Goal: Transaction & Acquisition: Book appointment/travel/reservation

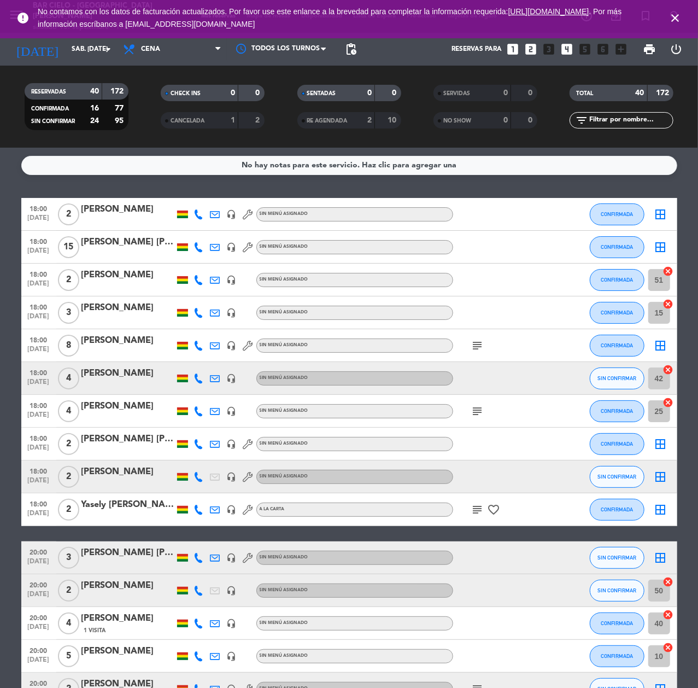
click at [670, 16] on icon "close" at bounding box center [675, 17] width 13 height 13
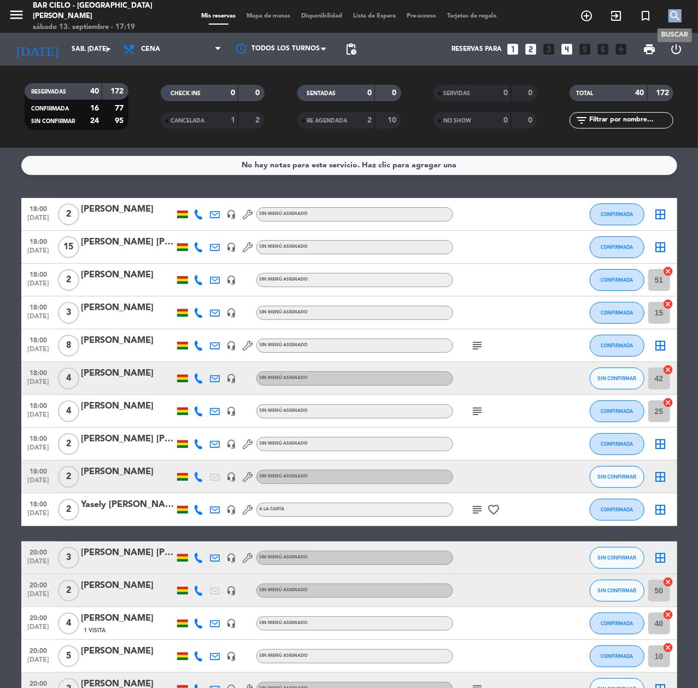
click at [670, 16] on icon "search" at bounding box center [675, 15] width 13 height 13
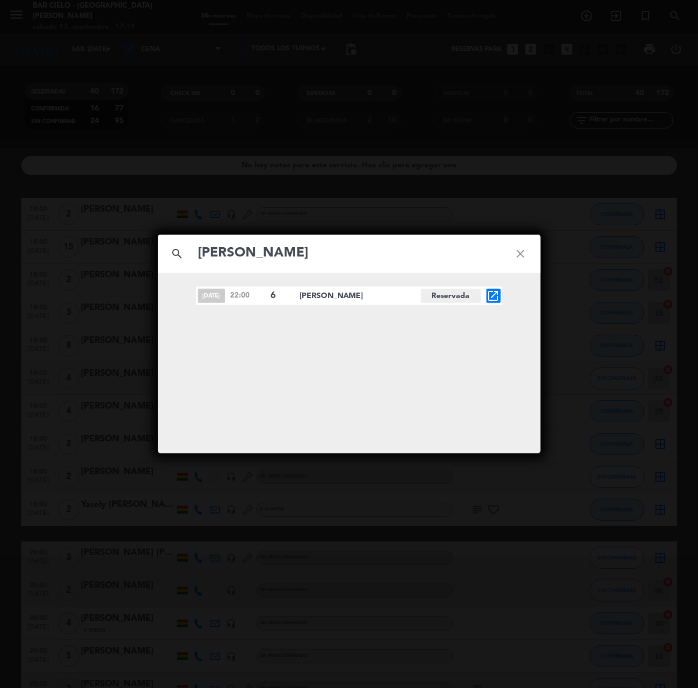
type input "[PERSON_NAME]"
click at [489, 298] on icon "open_in_new" at bounding box center [493, 295] width 13 height 13
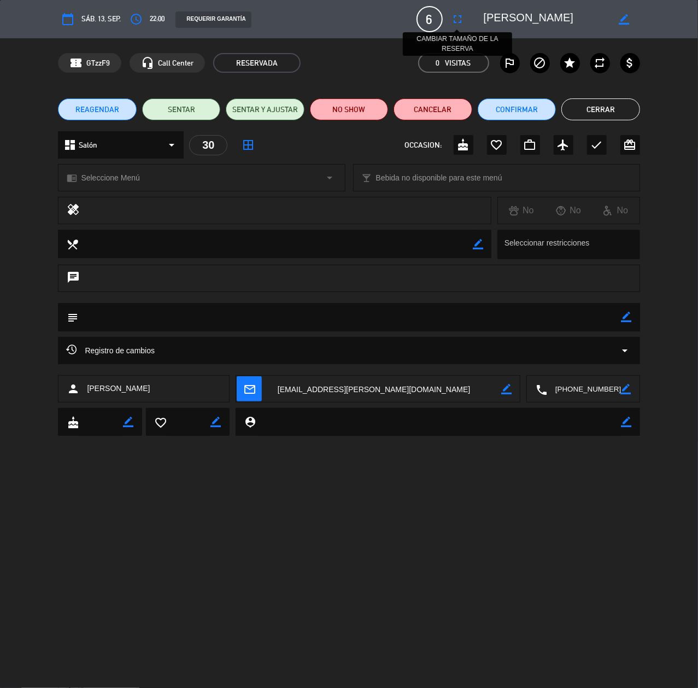
click at [449, 15] on button "fullscreen" at bounding box center [458, 19] width 20 height 20
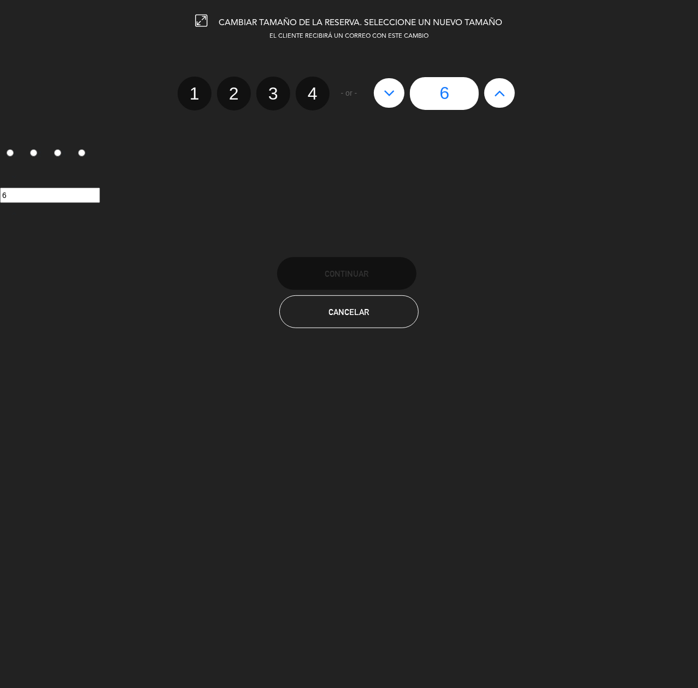
click at [501, 92] on icon at bounding box center [499, 92] width 11 height 17
type input "7"
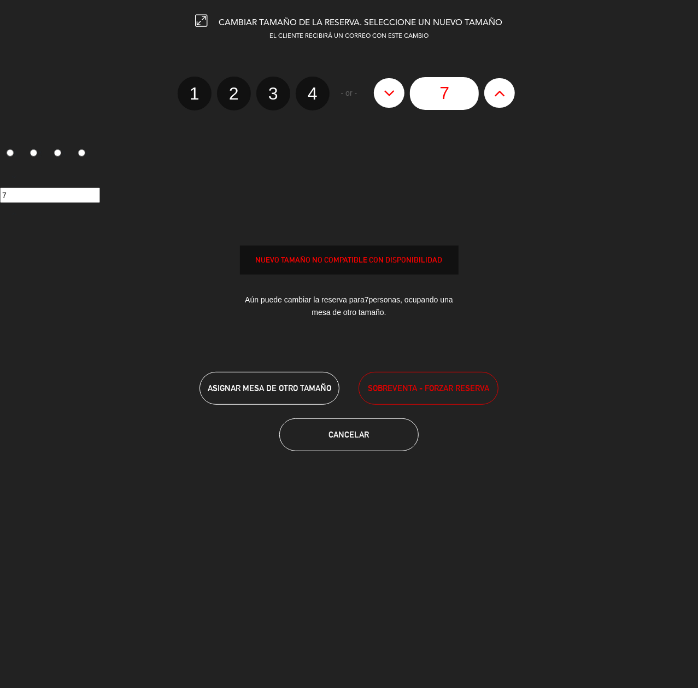
click at [501, 92] on icon at bounding box center [499, 92] width 11 height 17
type input "8"
click at [407, 387] on span "SOBREVENTA - FORZAR RESERVA" at bounding box center [428, 388] width 121 height 13
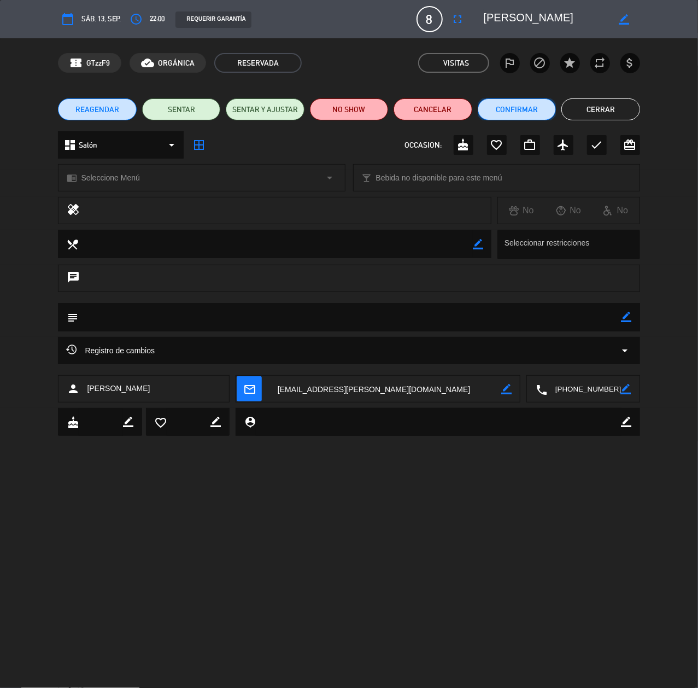
click at [529, 103] on button "Confirmar" at bounding box center [517, 109] width 78 height 22
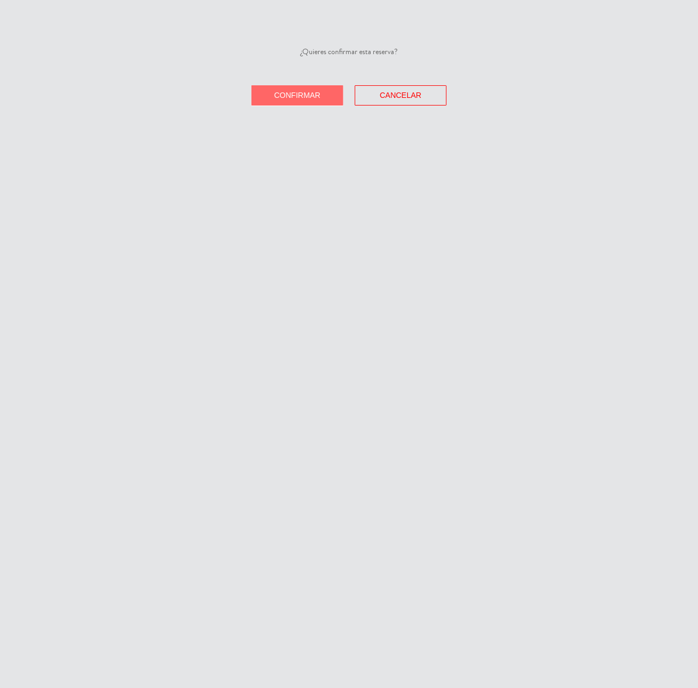
click at [316, 89] on button "Confirmar" at bounding box center [298, 95] width 92 height 20
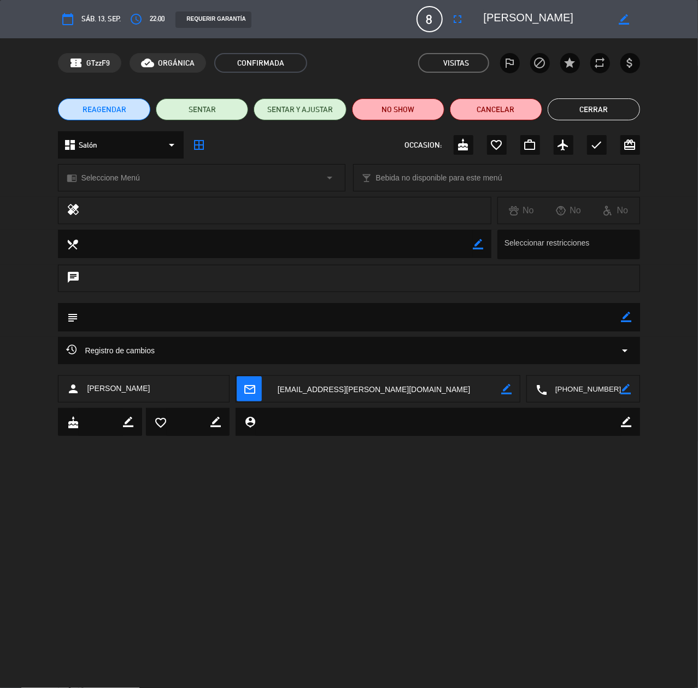
click at [593, 112] on button "Cerrar" at bounding box center [594, 109] width 92 height 22
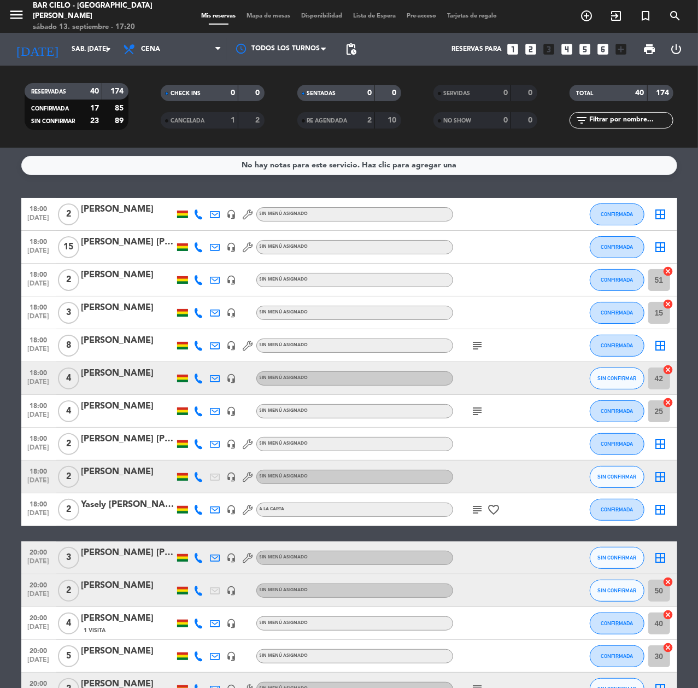
click at [528, 42] on icon "looks_two" at bounding box center [531, 49] width 14 height 14
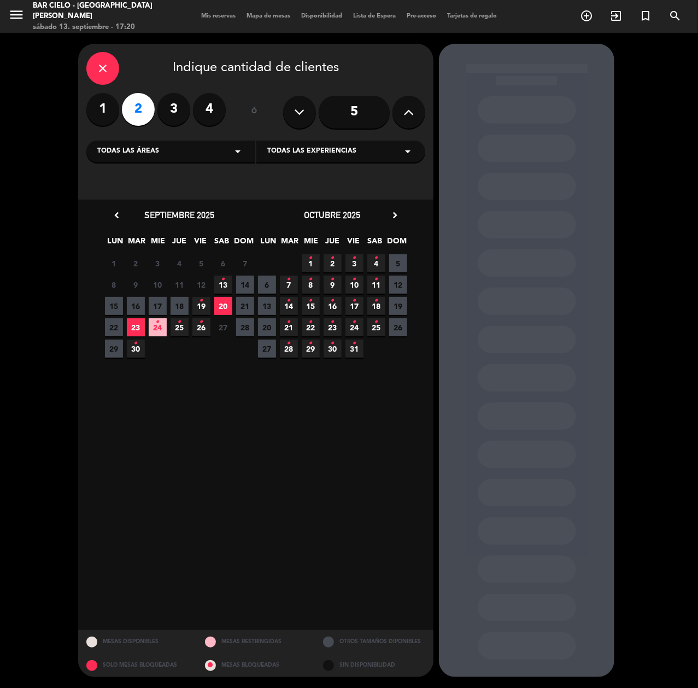
click at [226, 302] on span "20" at bounding box center [223, 306] width 18 height 18
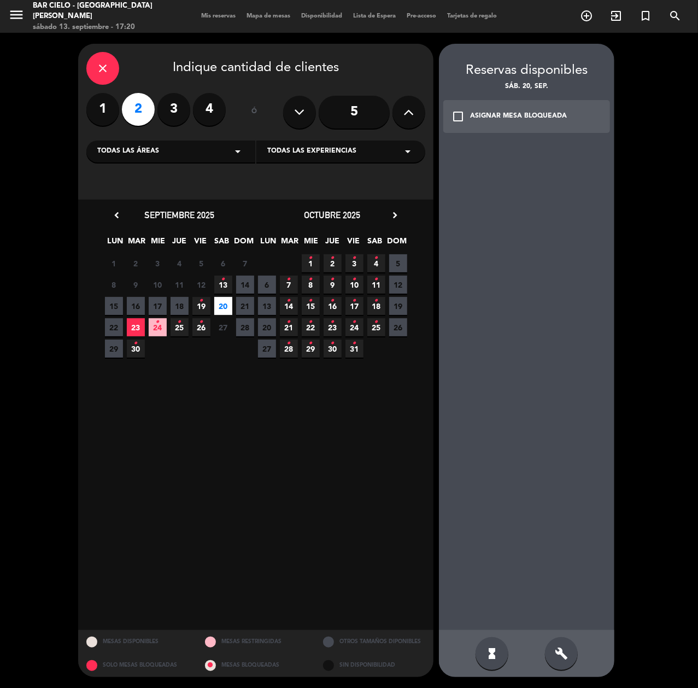
click at [227, 300] on span "20" at bounding box center [223, 306] width 18 height 18
click at [556, 652] on icon "build" at bounding box center [561, 653] width 13 height 13
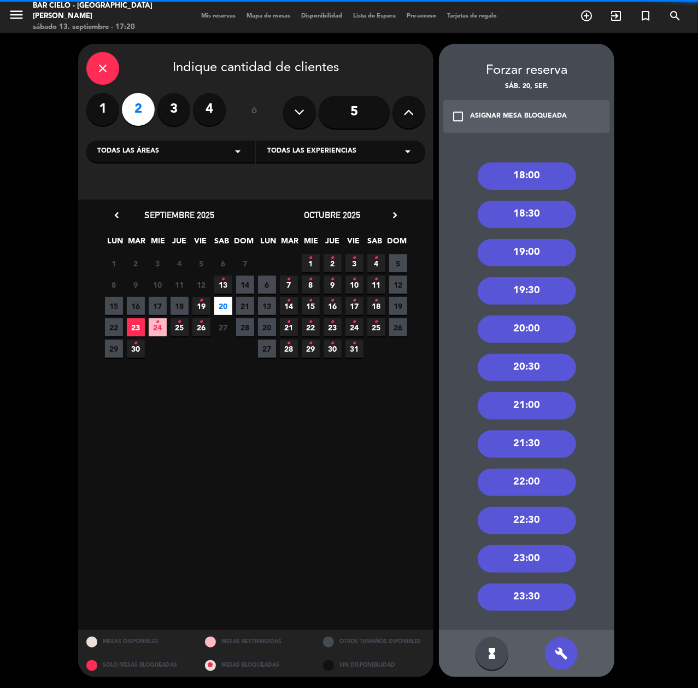
click at [539, 249] on div "19:00" at bounding box center [527, 252] width 98 height 27
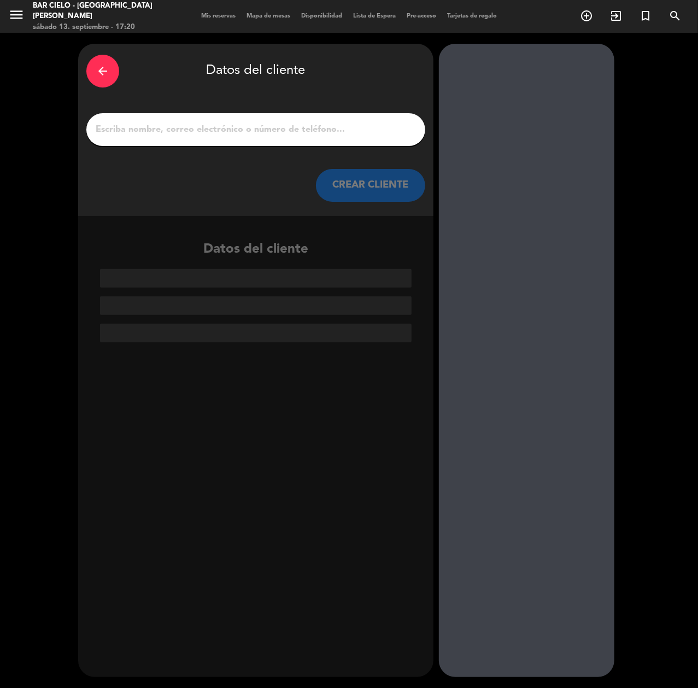
paste input "[PERSON_NAME]"
click at [261, 126] on input "[PERSON_NAME]" at bounding box center [256, 129] width 323 height 15
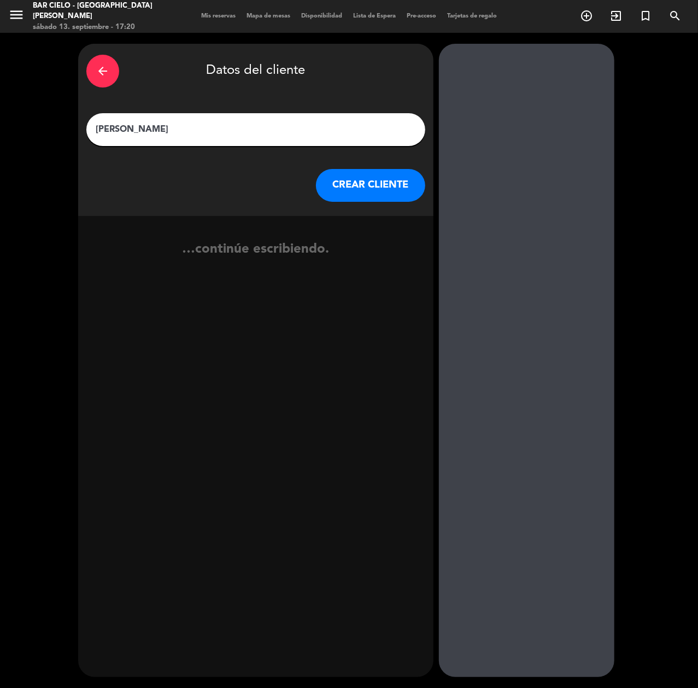
type input "[PERSON_NAME]"
click at [384, 189] on button "CREAR CLIENTE" at bounding box center [370, 185] width 109 height 33
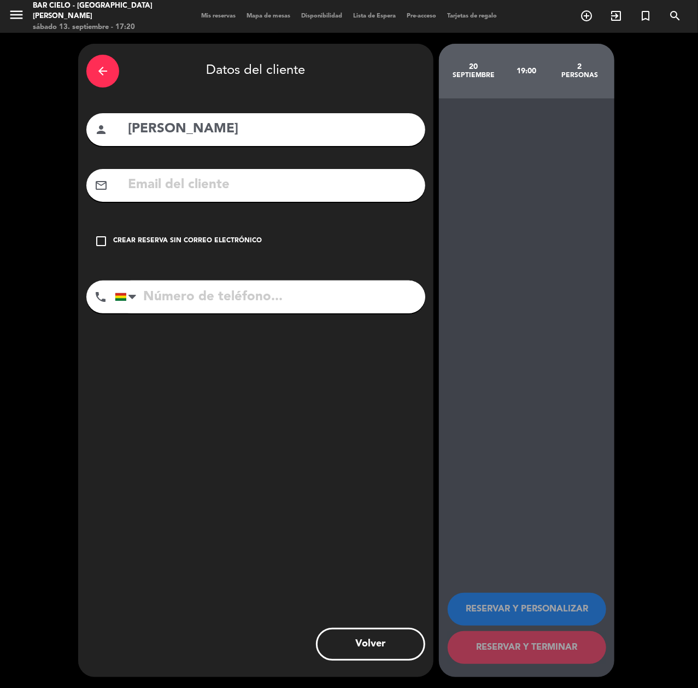
click at [210, 180] on input "text" at bounding box center [272, 185] width 290 height 22
paste input "[EMAIL_ADDRESS][PERSON_NAME][DOMAIN_NAME]"
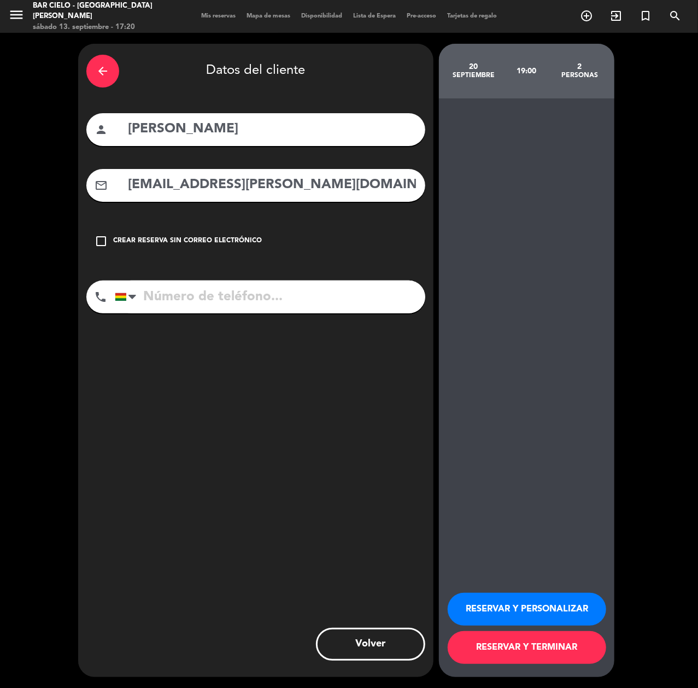
type input "[EMAIL_ADDRESS][PERSON_NAME][DOMAIN_NAME]"
click at [237, 272] on div "arrow_back Datos del cliente person [PERSON_NAME] mail_outline [EMAIL_ADDRESS][…" at bounding box center [255, 360] width 355 height 633
click at [227, 293] on input "tel" at bounding box center [270, 297] width 311 height 33
paste input "73267365"
type input "73267365"
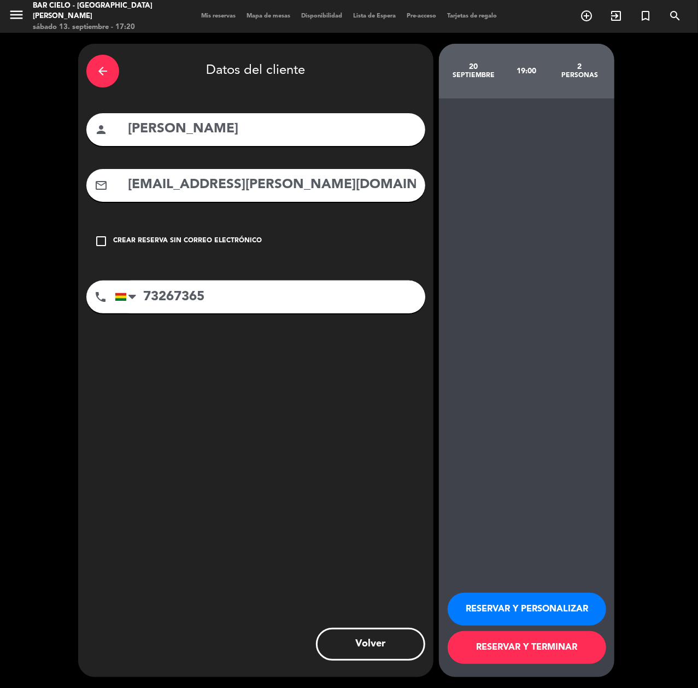
click at [510, 617] on button "RESERVAR Y PERSONALIZAR" at bounding box center [527, 609] width 159 height 33
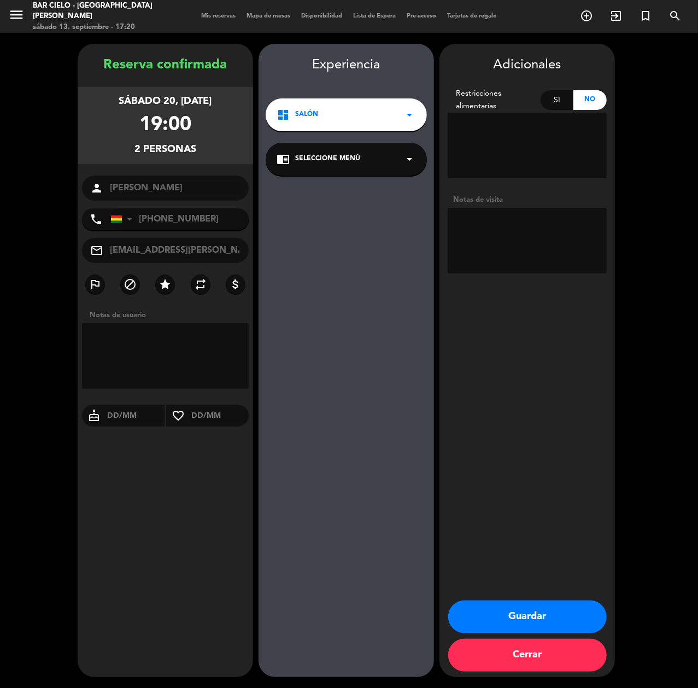
drag, startPoint x: 493, startPoint y: 609, endPoint x: 484, endPoint y: 609, distance: 8.7
click at [493, 609] on button "Guardar" at bounding box center [527, 616] width 159 height 33
